Goal: Use online tool/utility: Use online tool/utility

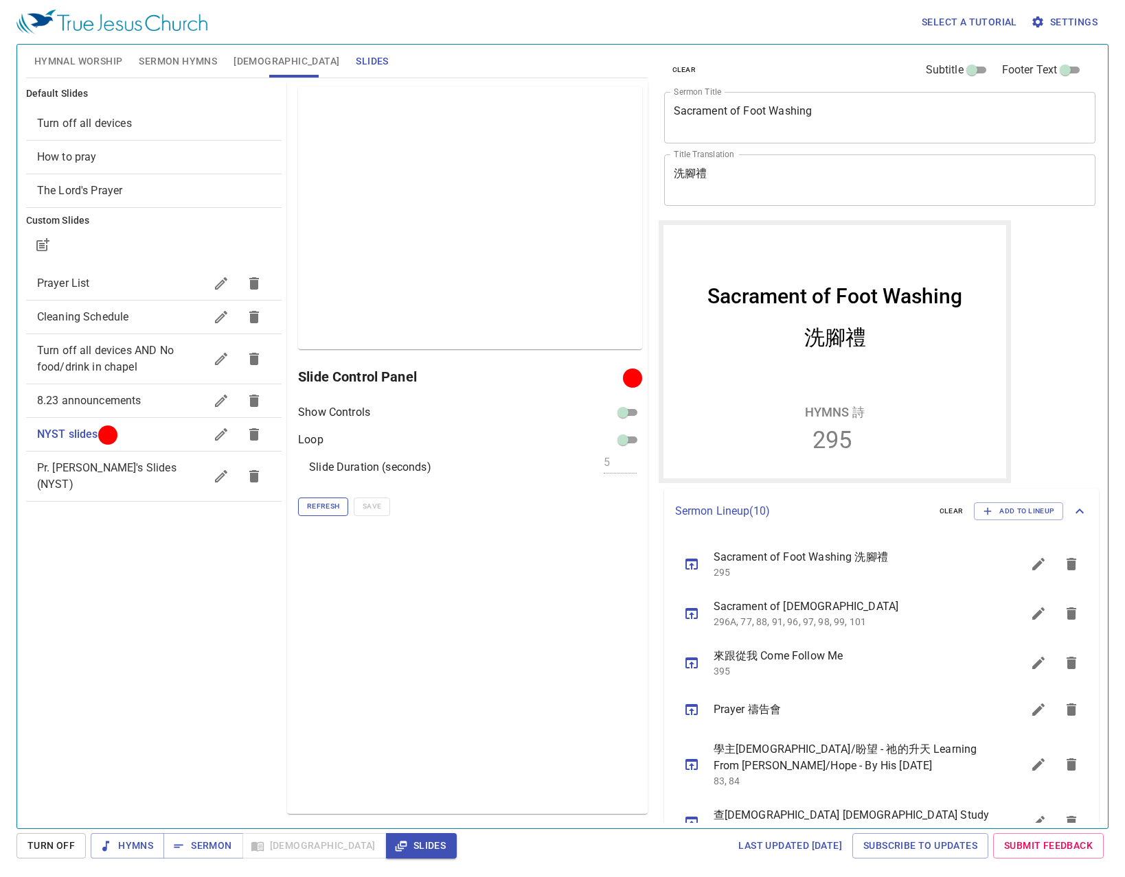
click at [334, 501] on span "Refresh" at bounding box center [323, 506] width 32 height 12
click at [313, 511] on span "Refresh" at bounding box center [323, 506] width 32 height 12
click at [476, 634] on div "Preview Only Slide Control Panel Show Controls Loop Slide Duration (seconds) 5 …" at bounding box center [467, 447] width 360 height 733
click at [97, 470] on span "Pr. [PERSON_NAME]'s Slides (NYST)" at bounding box center [106, 476] width 139 height 30
click at [325, 510] on span "Refresh" at bounding box center [323, 506] width 32 height 12
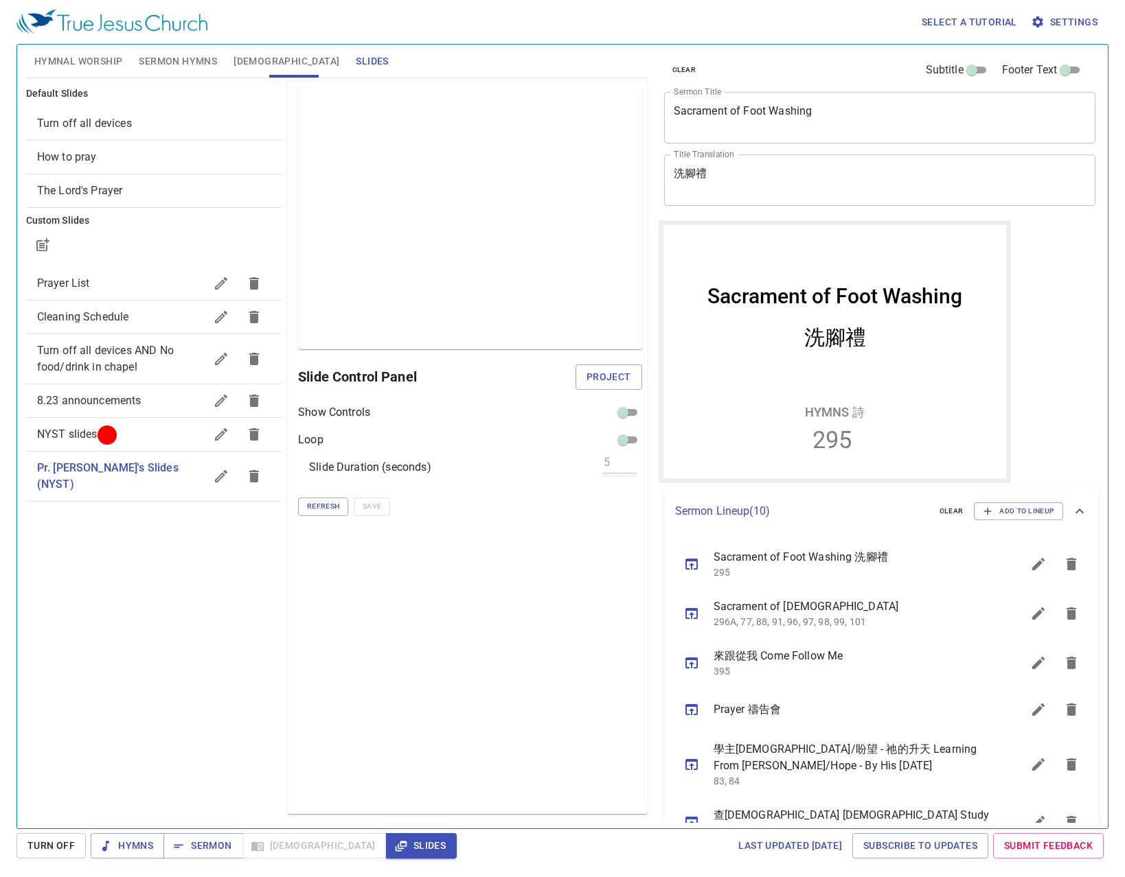
click at [167, 428] on span "NYST slides" at bounding box center [121, 434] width 168 height 16
click at [431, 692] on div "Preview Only Slide Control Panel Show Controls Loop Slide Duration (seconds) 5 …" at bounding box center [467, 447] width 360 height 733
